Goal: Navigation & Orientation: Find specific page/section

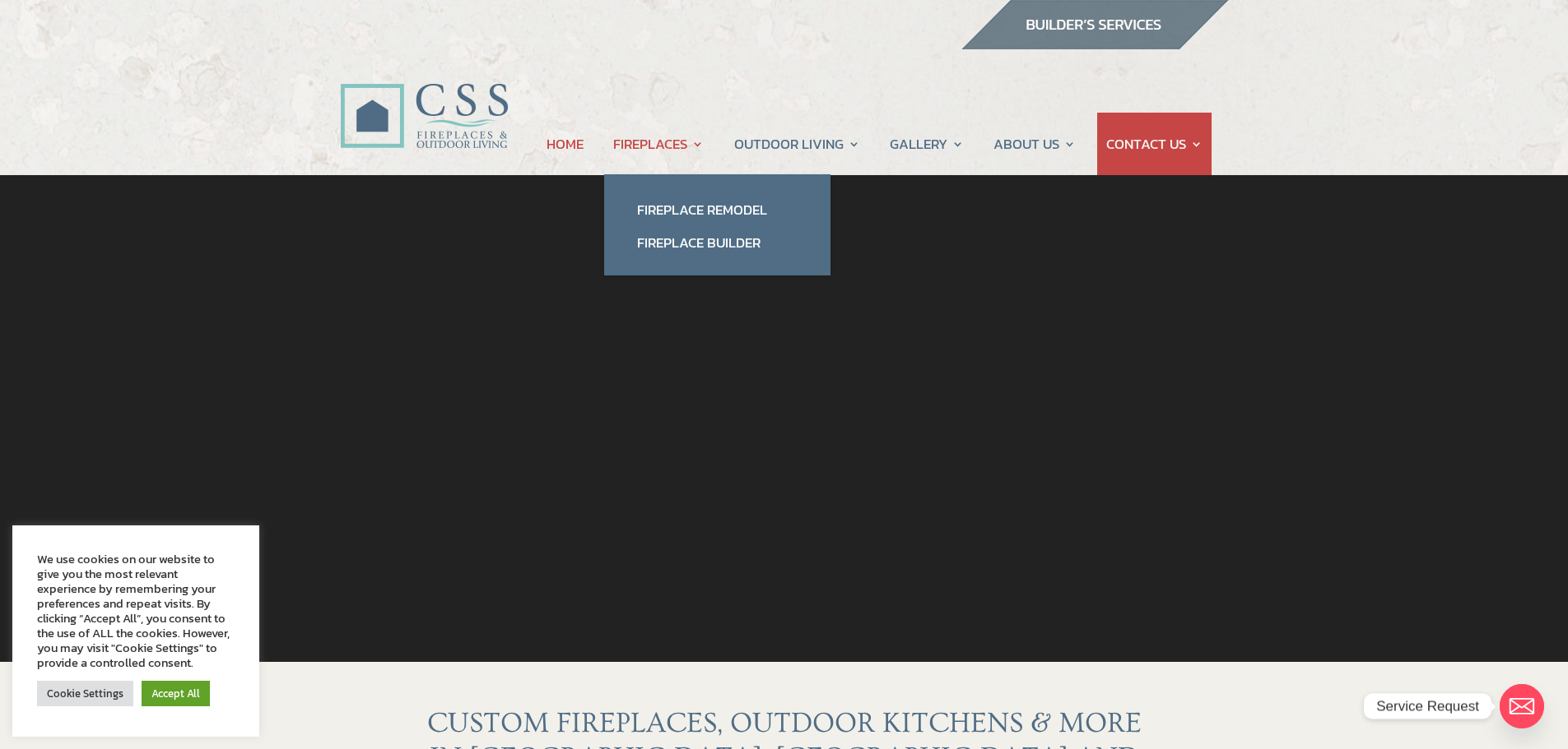
click at [629, 143] on link "FIREPLACES" at bounding box center [657, 144] width 90 height 63
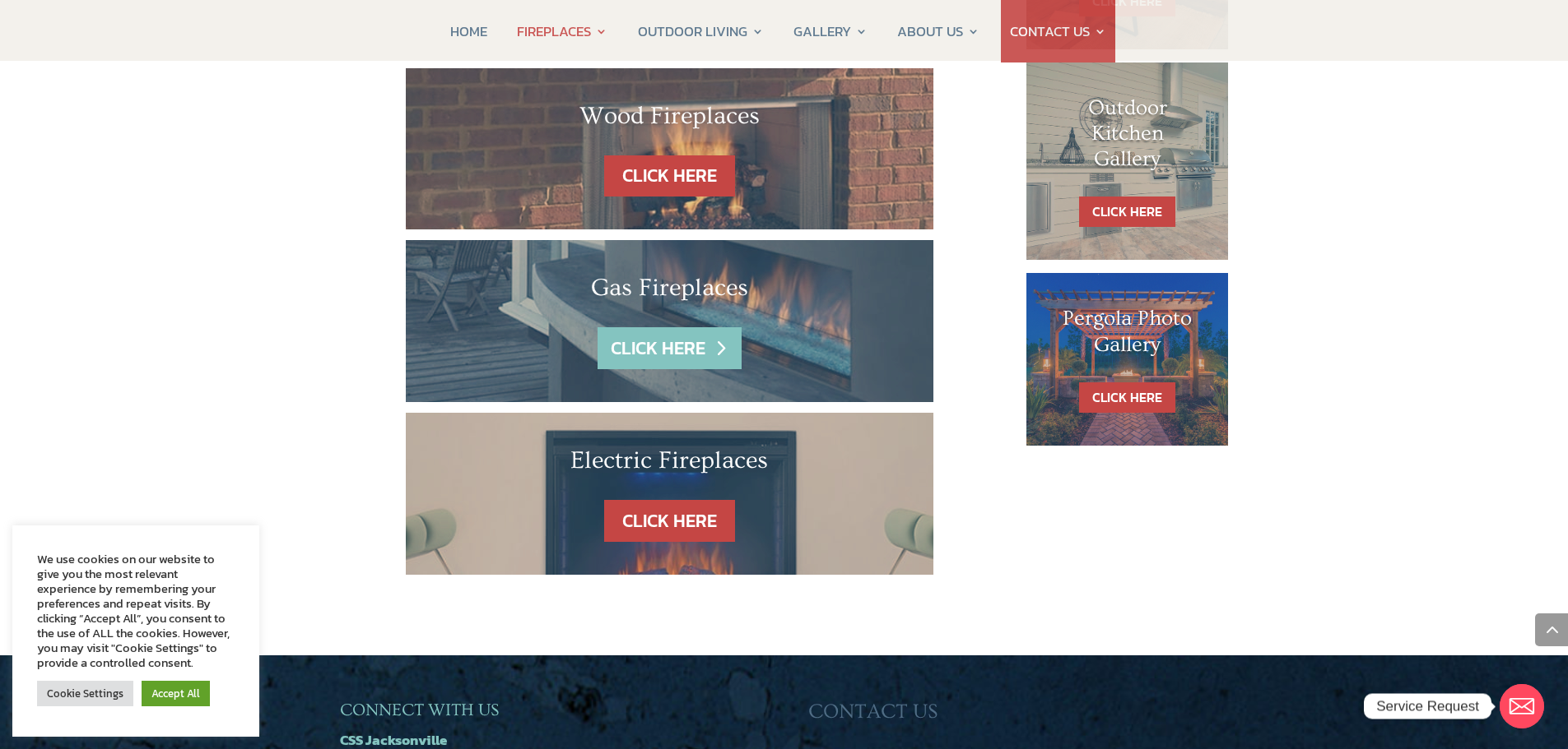
scroll to position [987, 0]
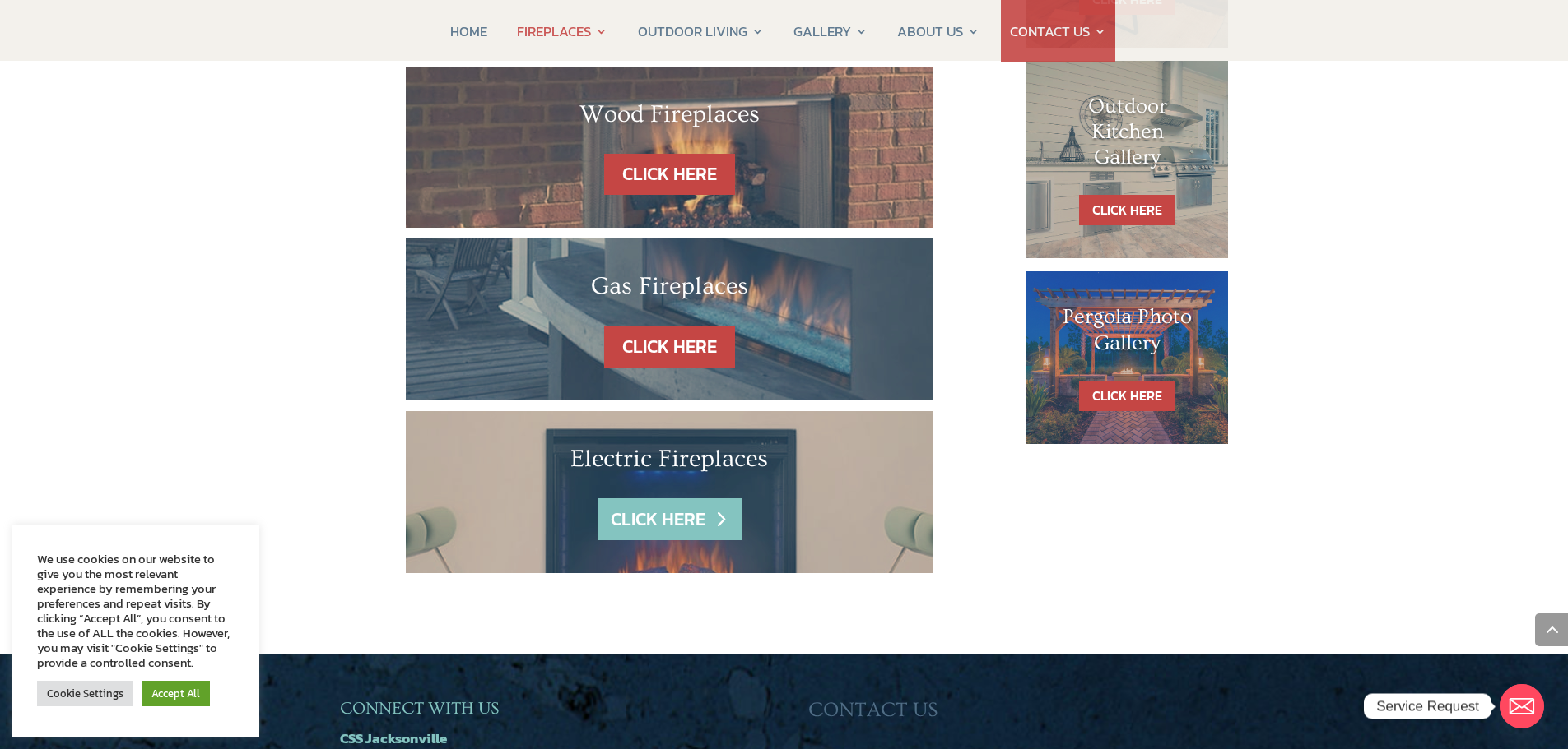
click at [662, 499] on link "CLICK HERE" at bounding box center [668, 520] width 143 height 42
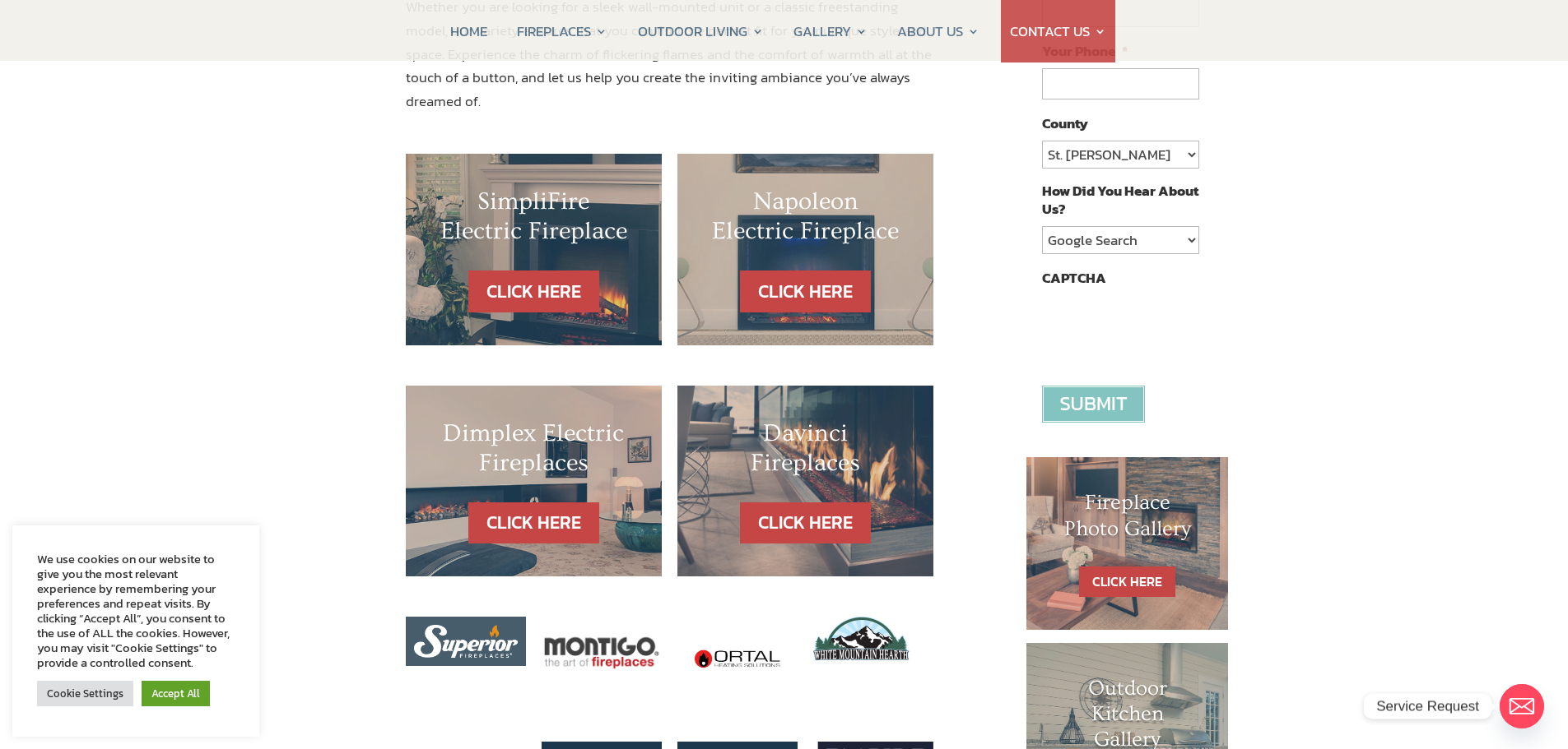
scroll to position [411, 0]
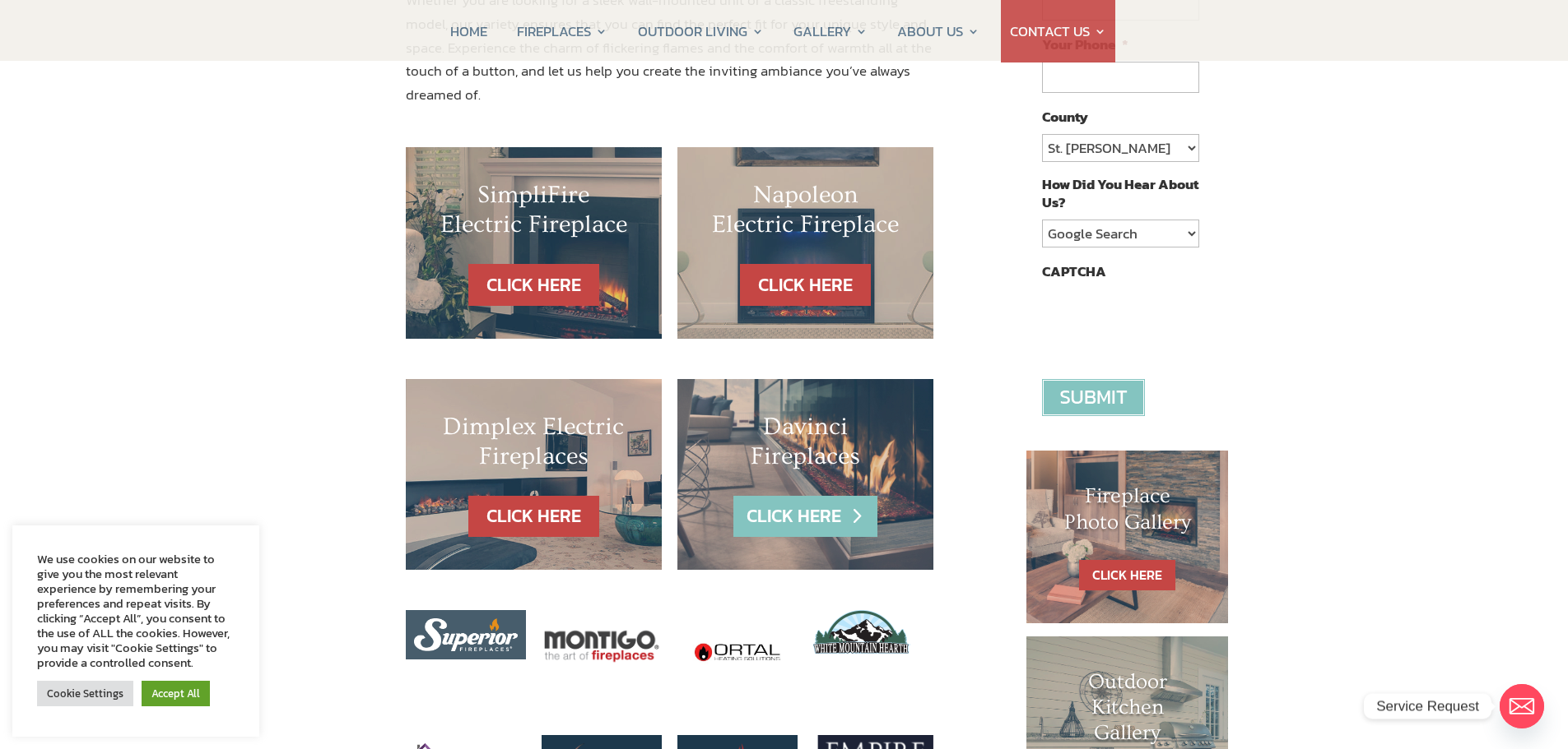
click at [840, 496] on link "CLICK HERE" at bounding box center [804, 517] width 143 height 42
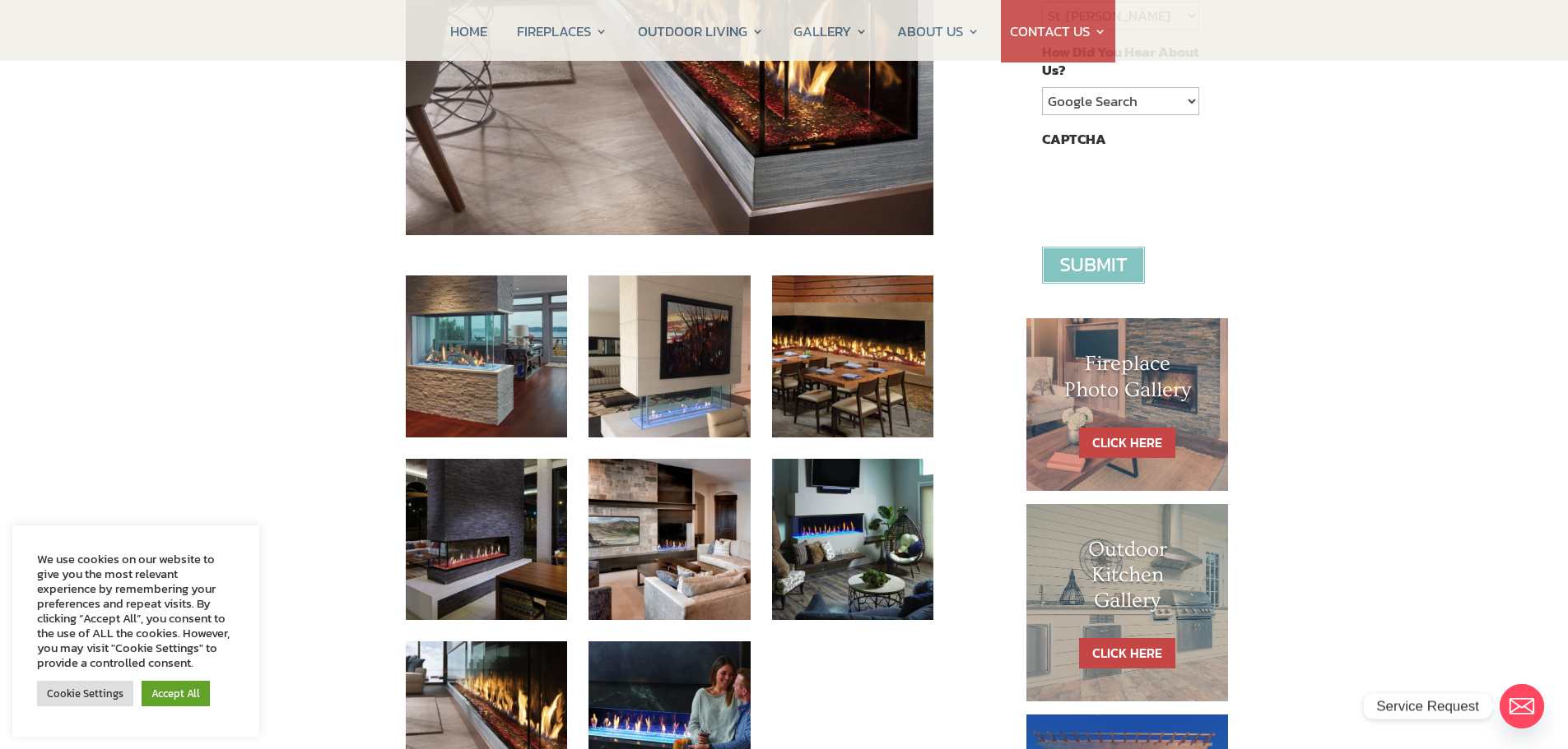
scroll to position [493, 0]
